Goal: Find specific page/section: Find specific page/section

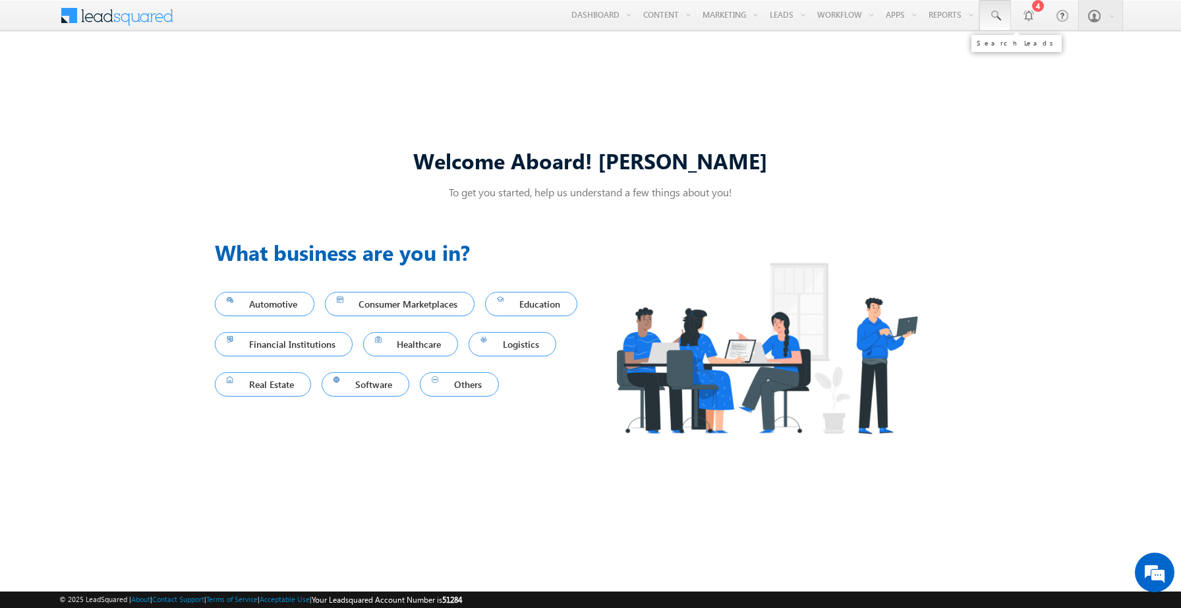
click at [997, 11] on span at bounding box center [995, 15] width 13 height 13
paste input "8980645677"
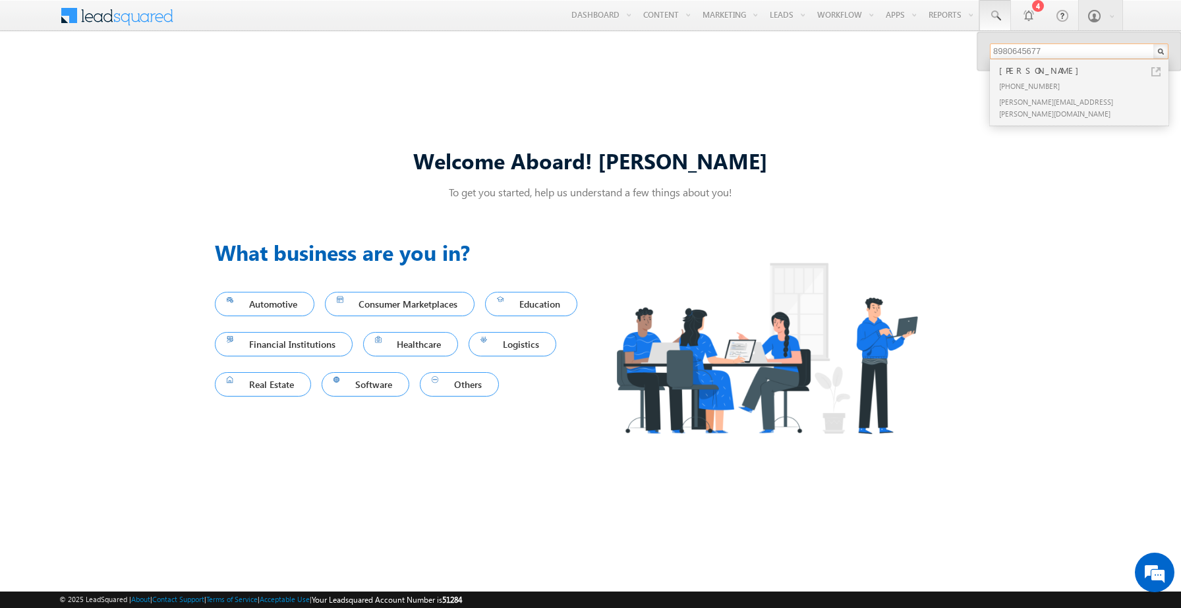
type input "8980645677"
click at [1044, 71] on div "[PERSON_NAME]" at bounding box center [1085, 70] width 177 height 15
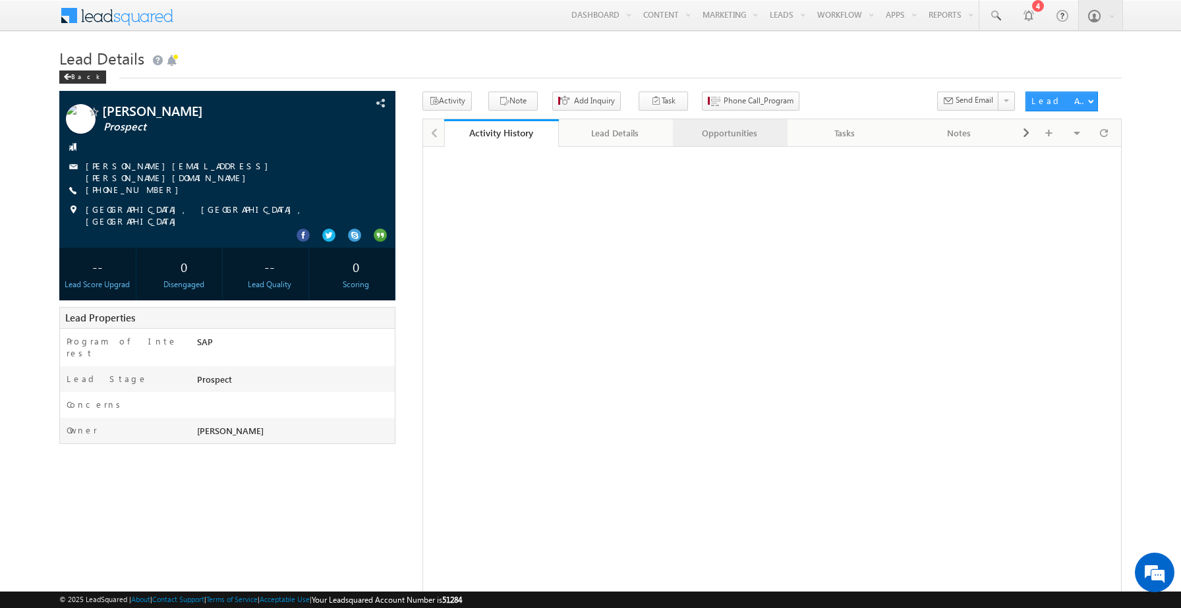
click at [689, 138] on div "Opportunities" at bounding box center [730, 133] width 92 height 16
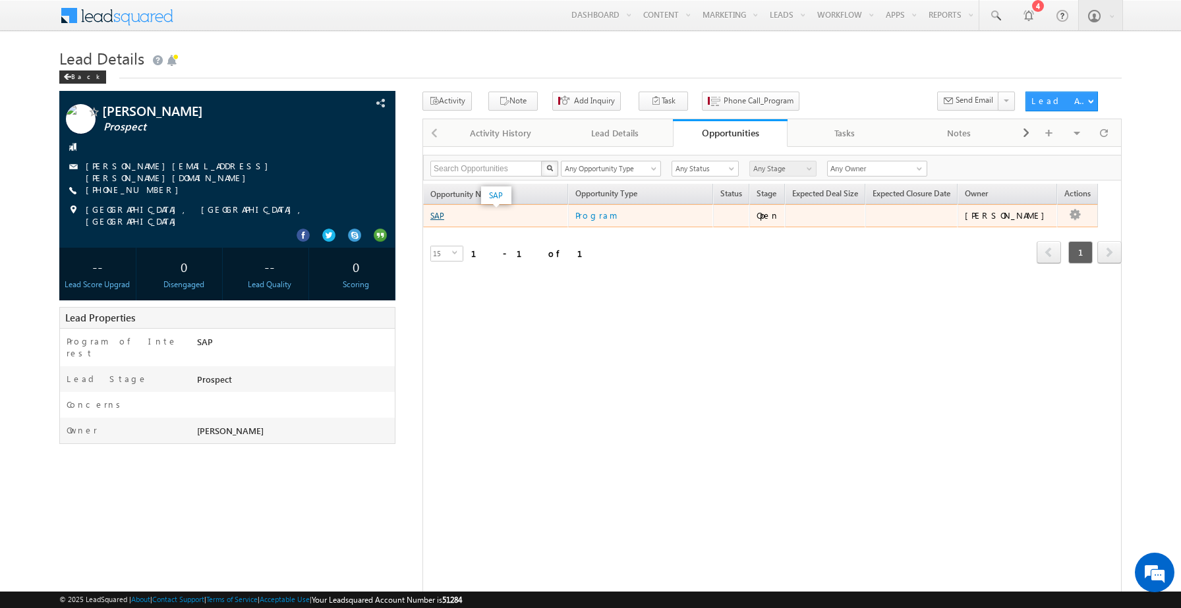
click at [439, 218] on link "SAP" at bounding box center [437, 216] width 14 height 10
